Goal: Find specific page/section: Find specific page/section

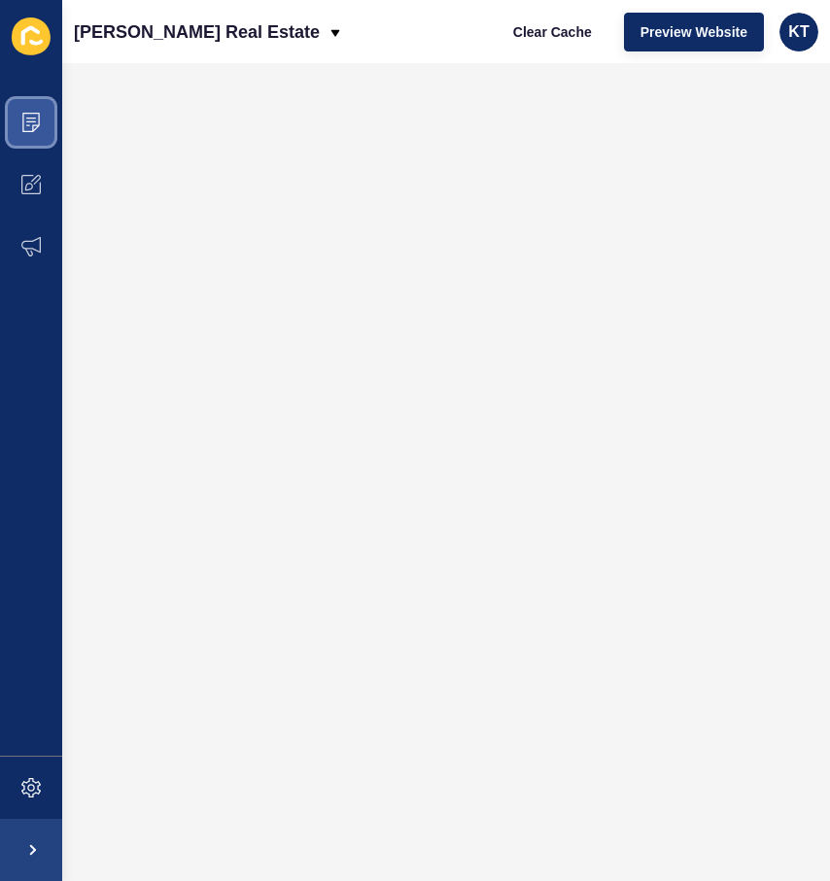
click at [22, 133] on span at bounding box center [31, 122] width 62 height 62
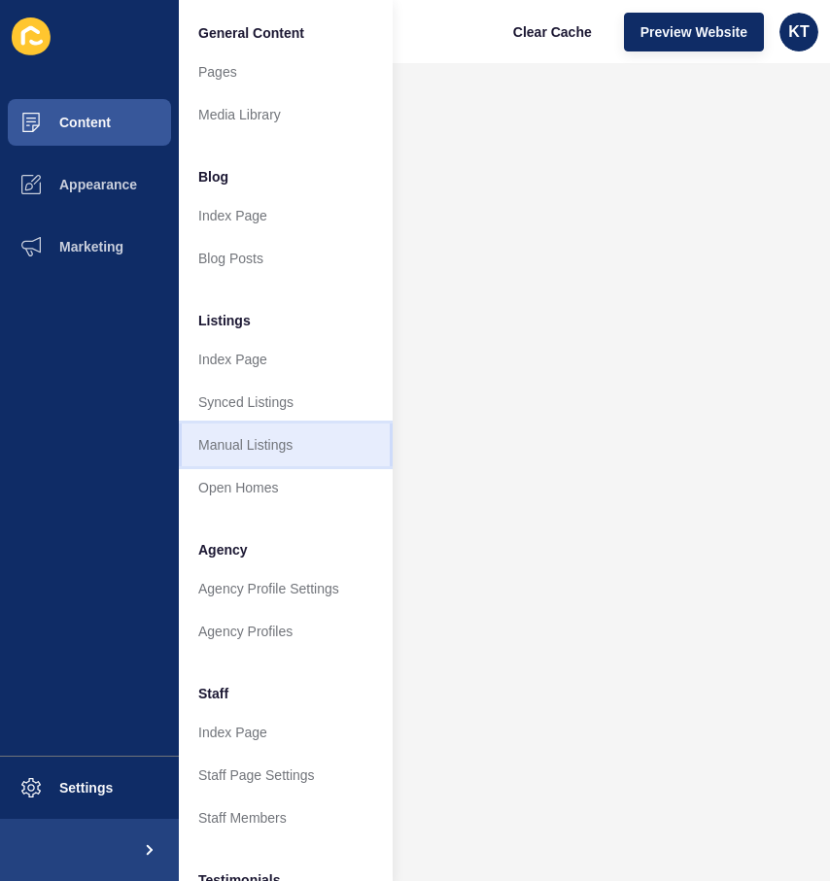
click at [254, 435] on link "Manual Listings" at bounding box center [286, 445] width 214 height 43
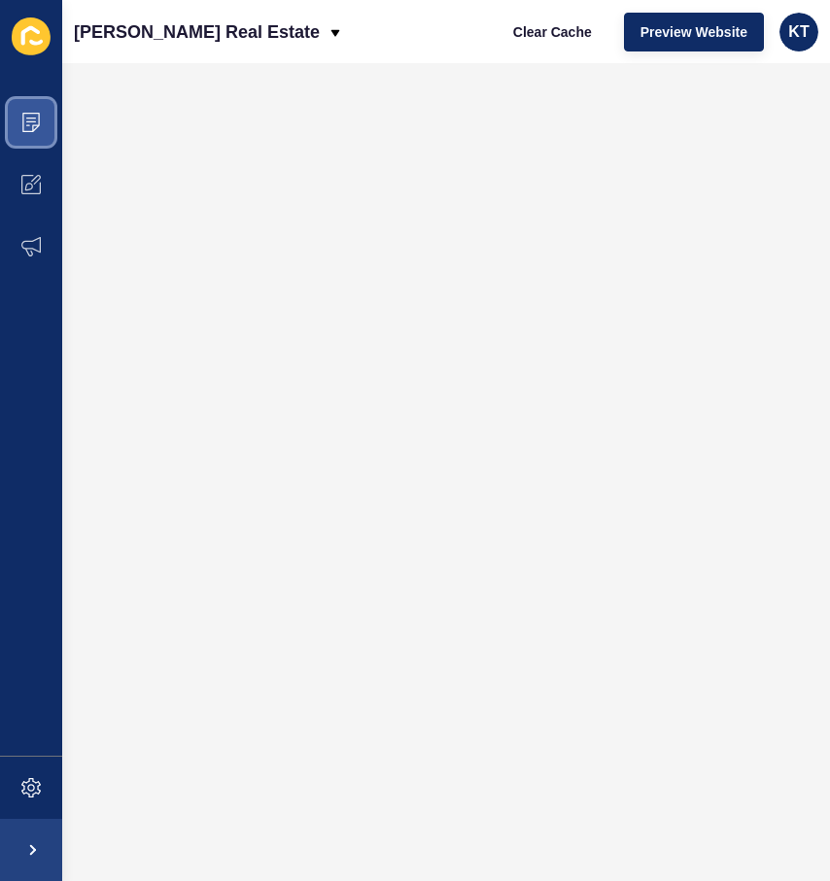
click at [51, 106] on span at bounding box center [31, 122] width 62 height 62
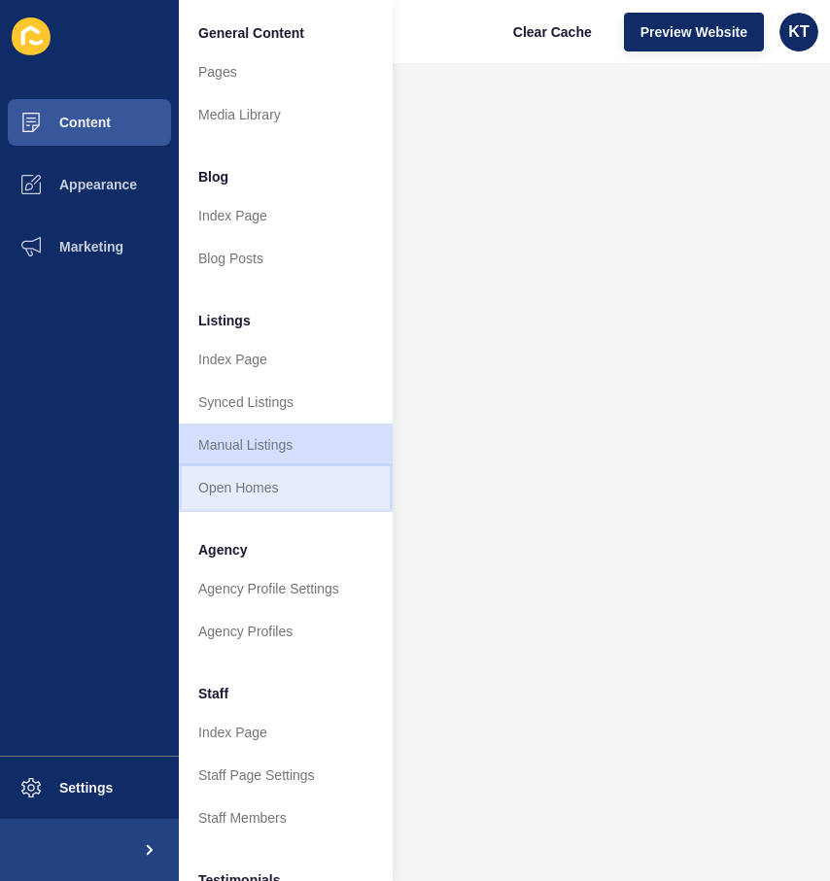
click at [256, 493] on link "Open Homes" at bounding box center [286, 487] width 214 height 43
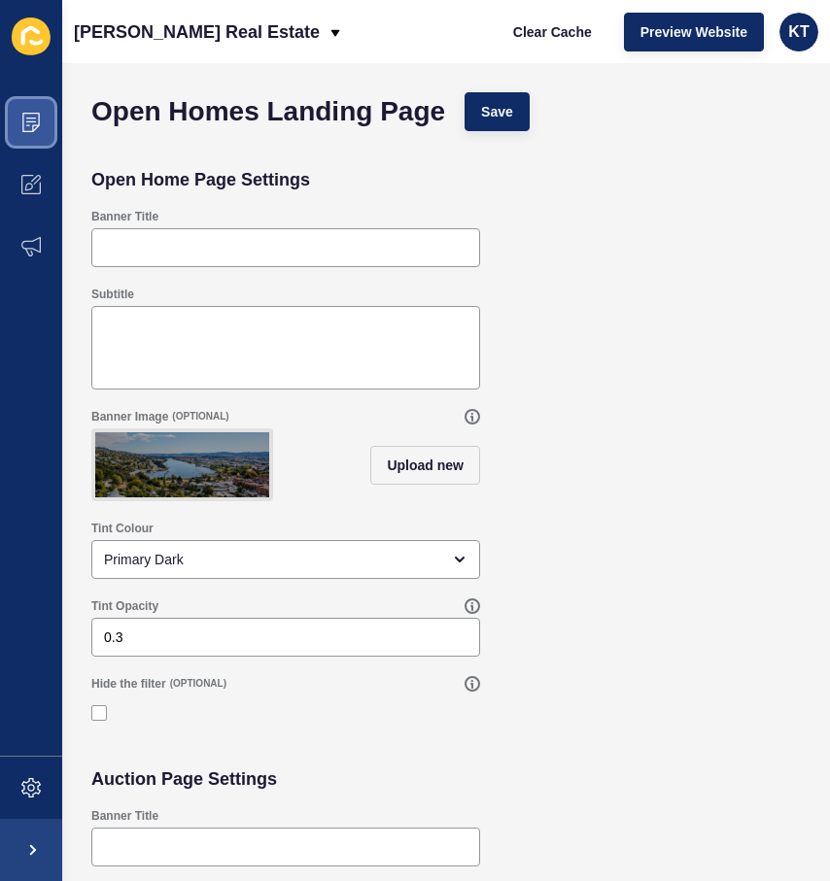
click at [40, 126] on icon at bounding box center [30, 122] width 19 height 19
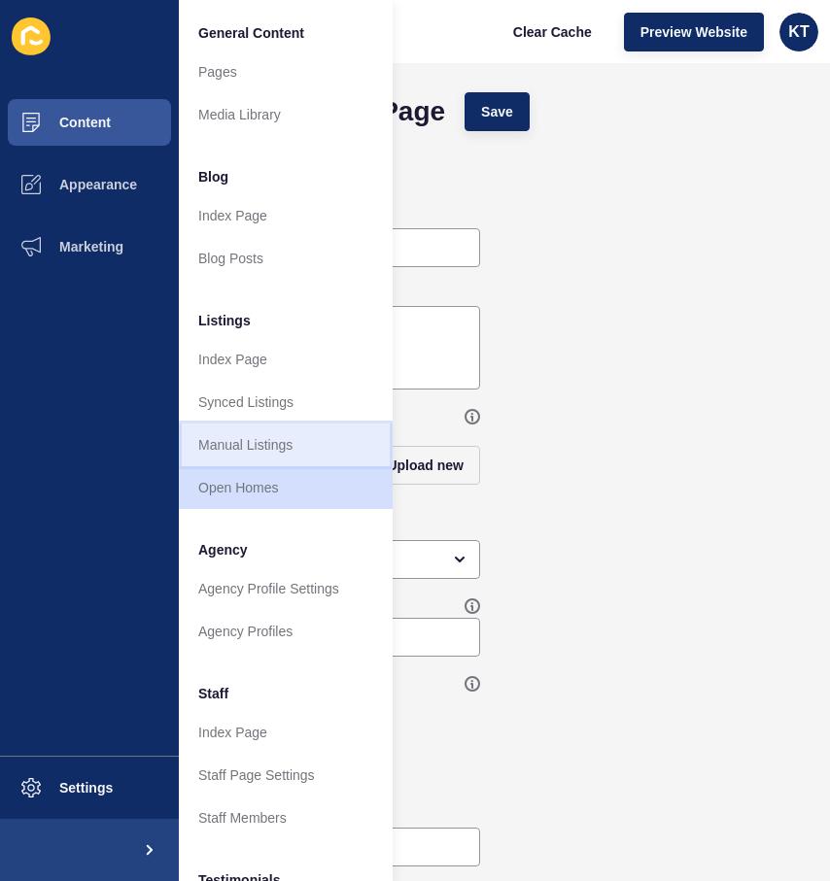
click at [297, 455] on link "Manual Listings" at bounding box center [286, 445] width 214 height 43
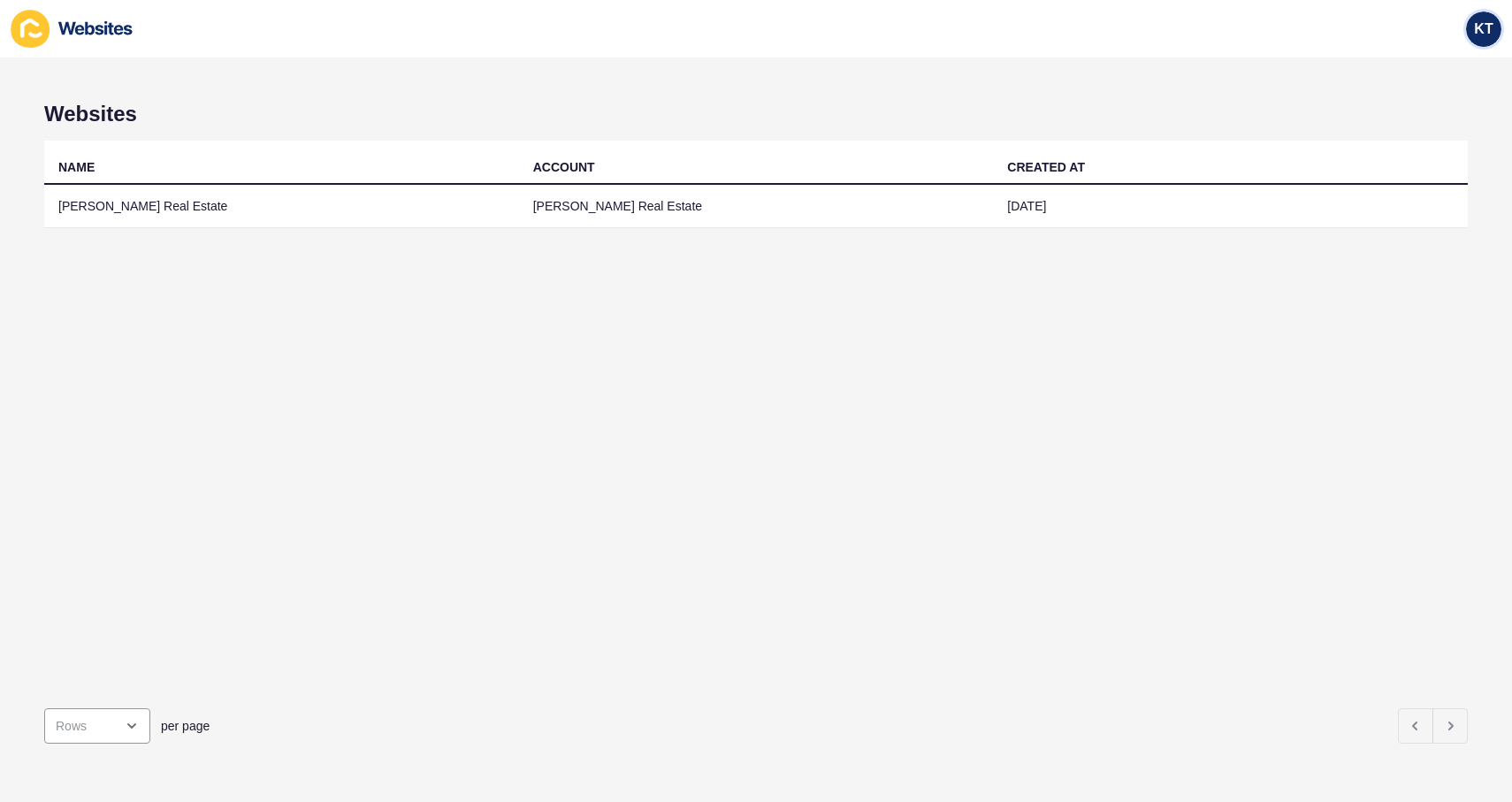
click at [1486, 19] on div "KT" at bounding box center [1484, 29] width 36 height 36
click at [1467, 65] on link "[PERSON_NAME]" at bounding box center [1443, 69] width 130 height 39
click at [37, 37] on icon at bounding box center [36, 35] width 14 height 6
click at [38, 29] on icon at bounding box center [30, 29] width 39 height 38
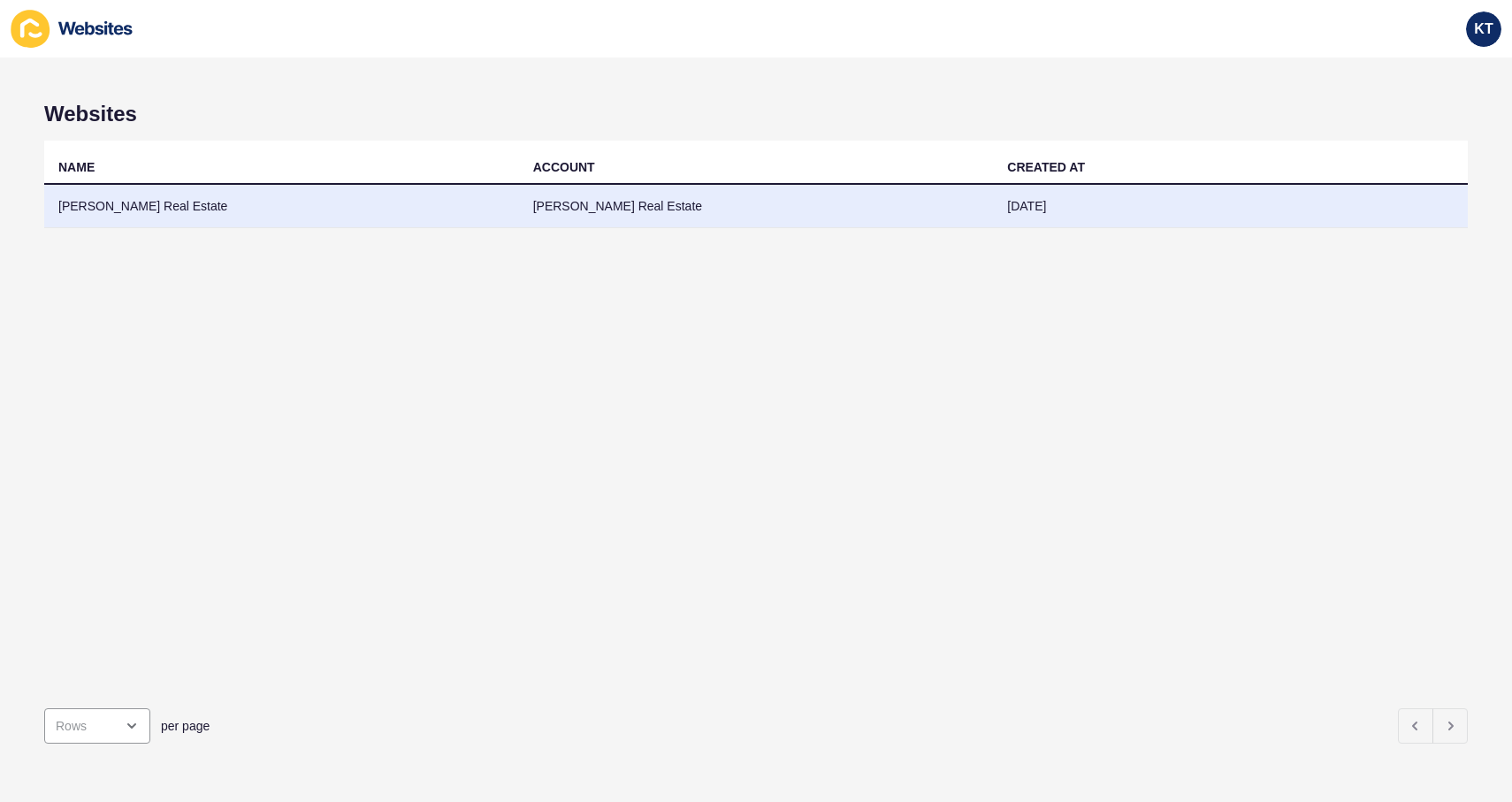
click at [1315, 196] on td "[DATE]" at bounding box center [1231, 207] width 475 height 44
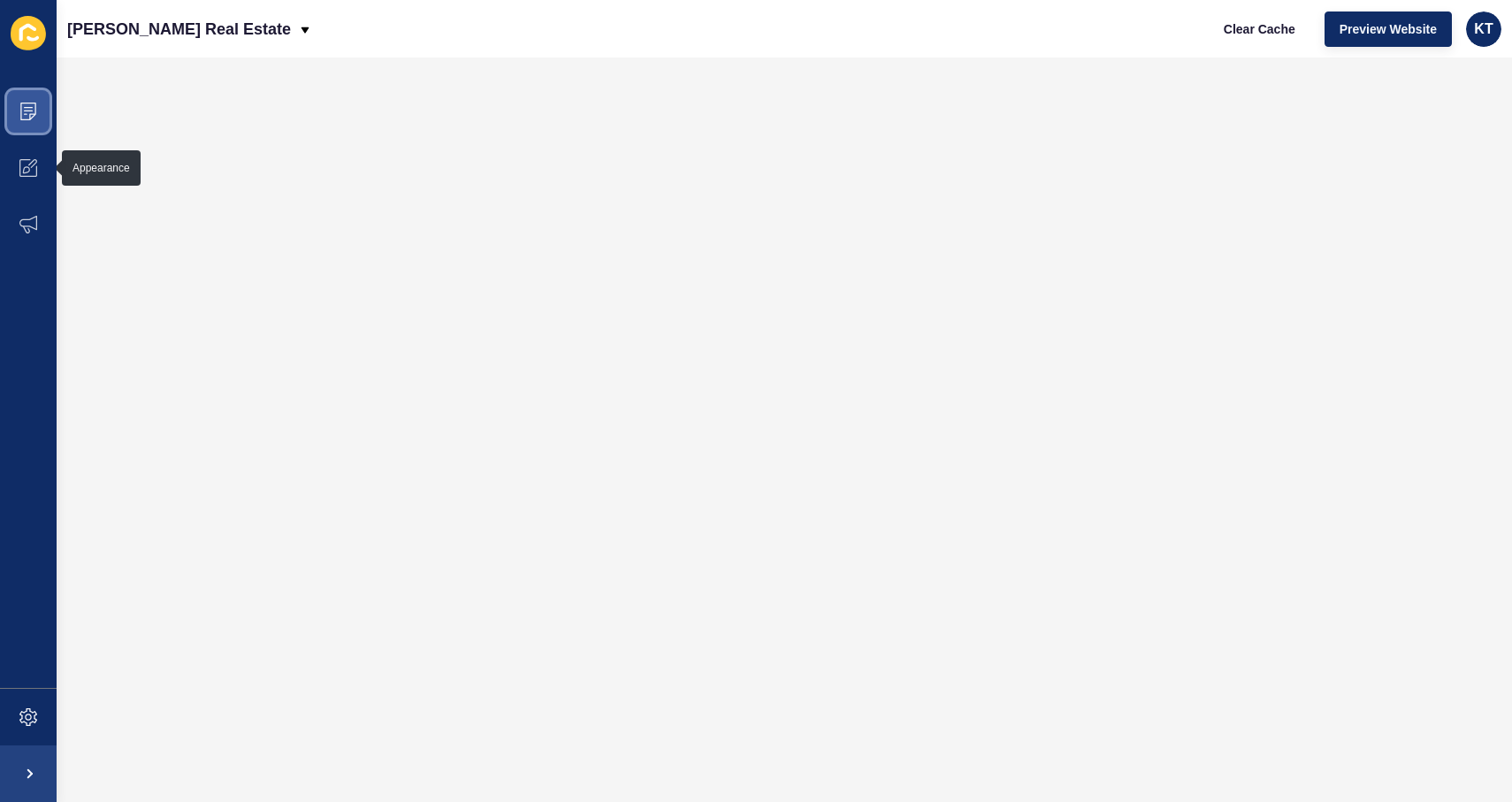
click at [28, 126] on span at bounding box center [28, 111] width 56 height 56
